Goal: Navigation & Orientation: Find specific page/section

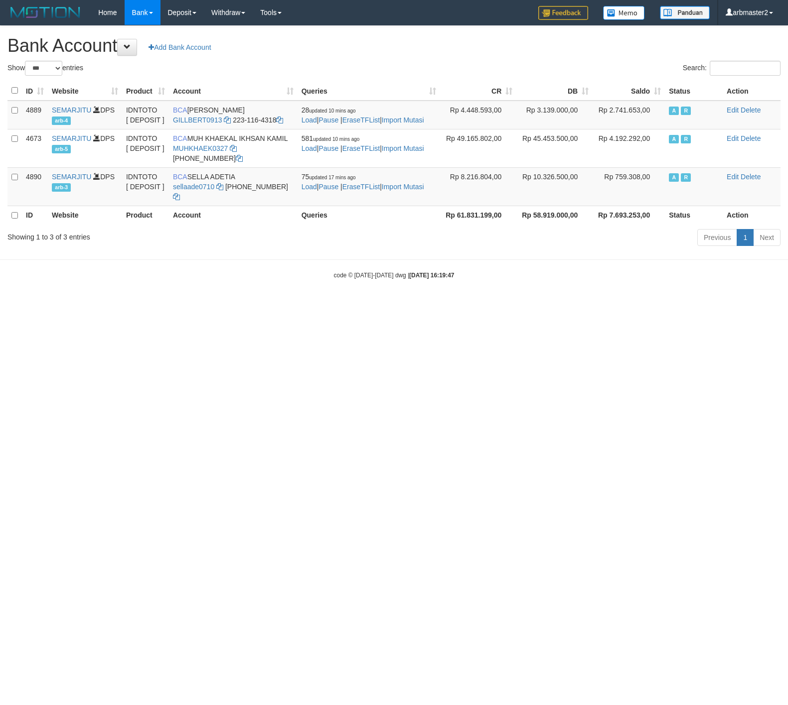
select select "***"
drag, startPoint x: 253, startPoint y: 359, endPoint x: 250, endPoint y: 287, distance: 71.8
click at [256, 305] on html "Toggle navigation Home Bank Account List Load By Website Group [ITOTO] SEMARJIT…" at bounding box center [394, 152] width 788 height 305
